Goal: Information Seeking & Learning: Learn about a topic

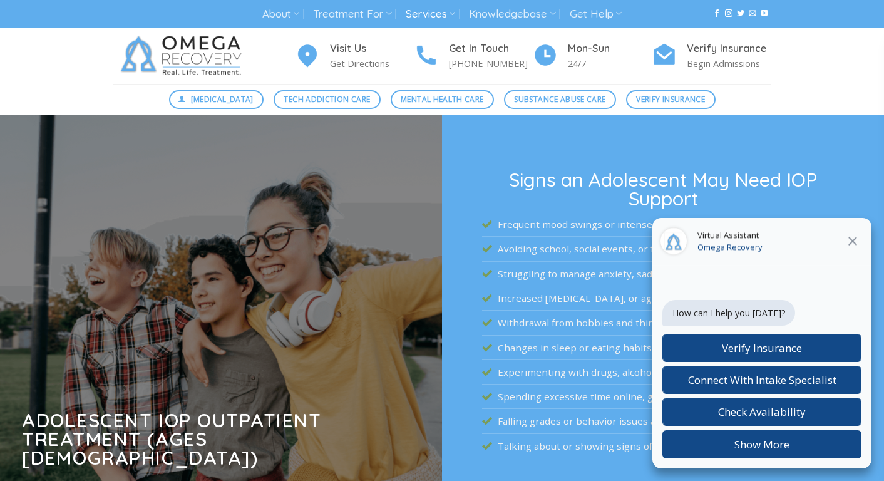
click at [851, 242] on icon at bounding box center [852, 241] width 9 height 9
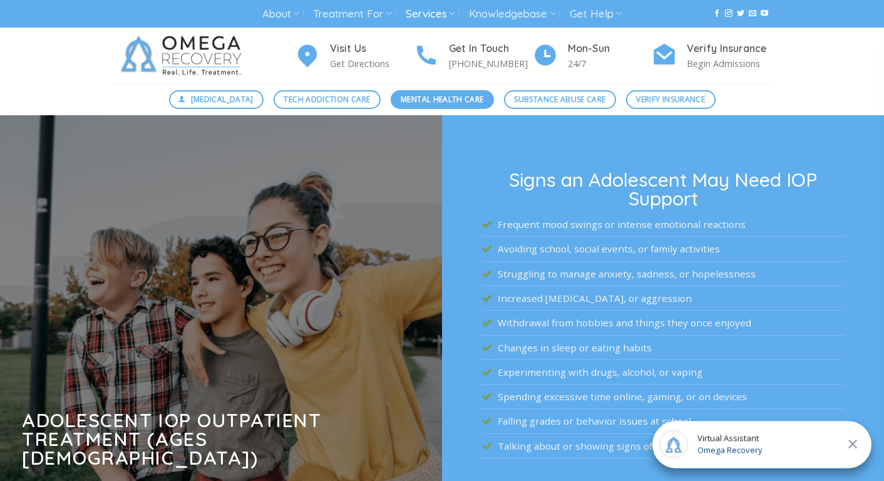
click at [434, 98] on span "Mental Health Care" at bounding box center [442, 99] width 83 height 12
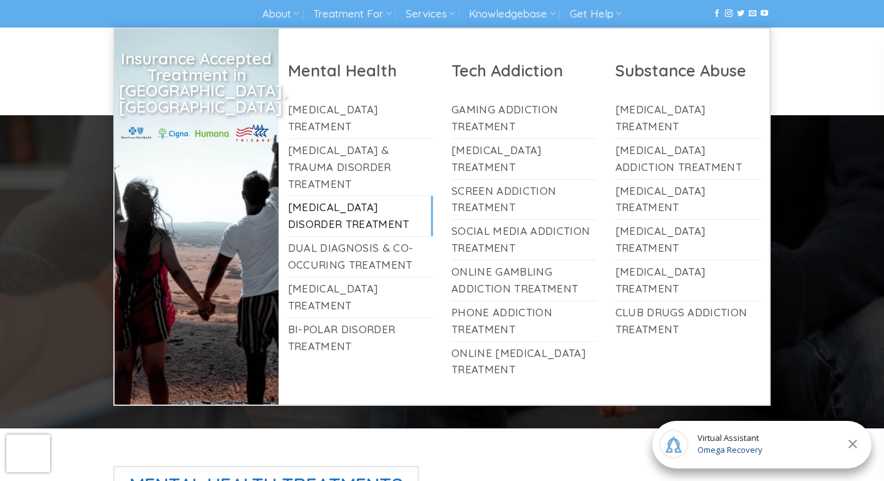
click at [337, 196] on link "[MEDICAL_DATA] Disorder Treatment" at bounding box center [360, 216] width 145 height 40
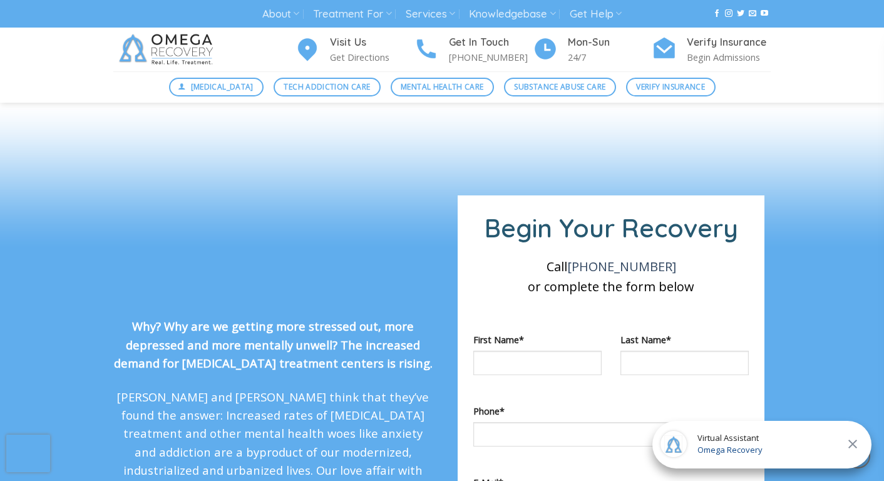
scroll to position [822, 0]
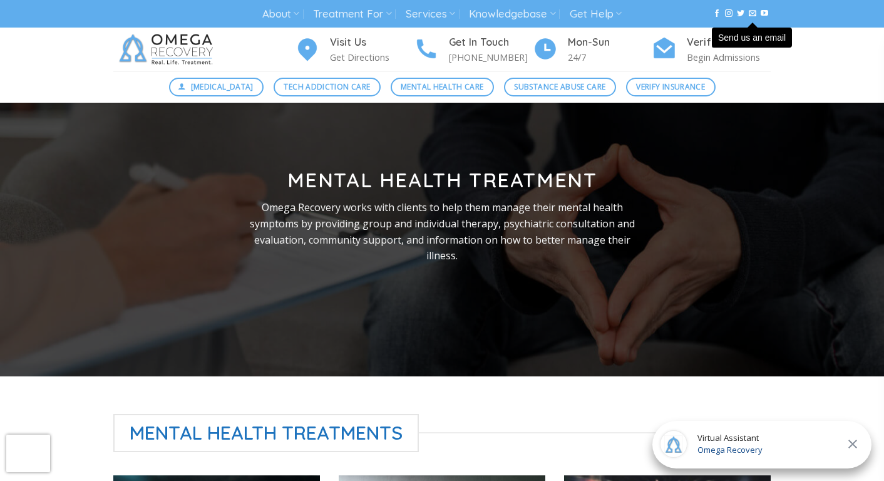
scroll to position [1, 0]
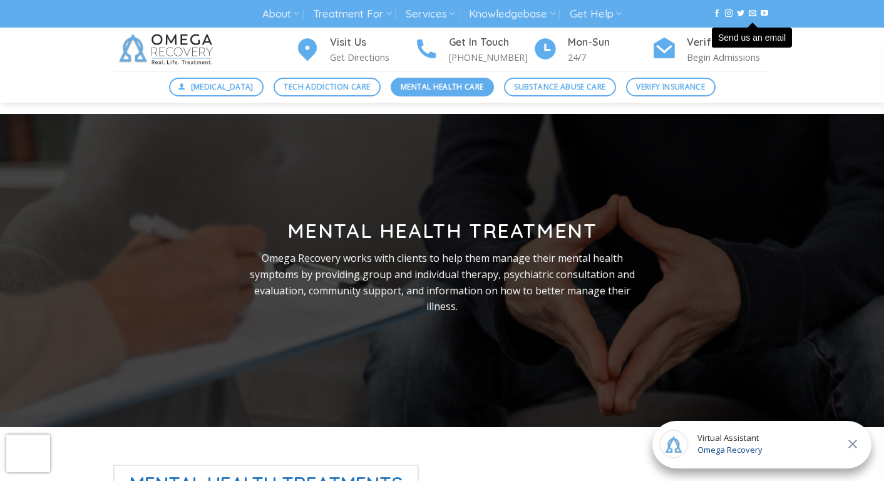
click at [414, 87] on span "Mental Health Care" at bounding box center [442, 87] width 83 height 12
